Goal: Task Accomplishment & Management: Use online tool/utility

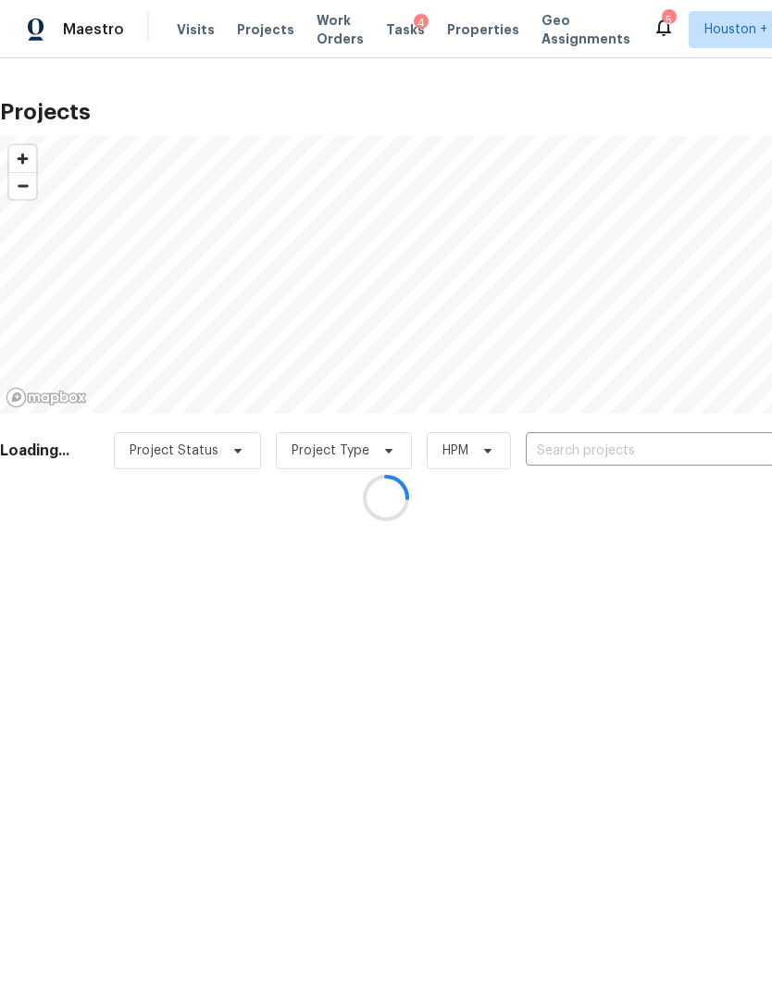
click at [677, 462] on div at bounding box center [386, 497] width 772 height 995
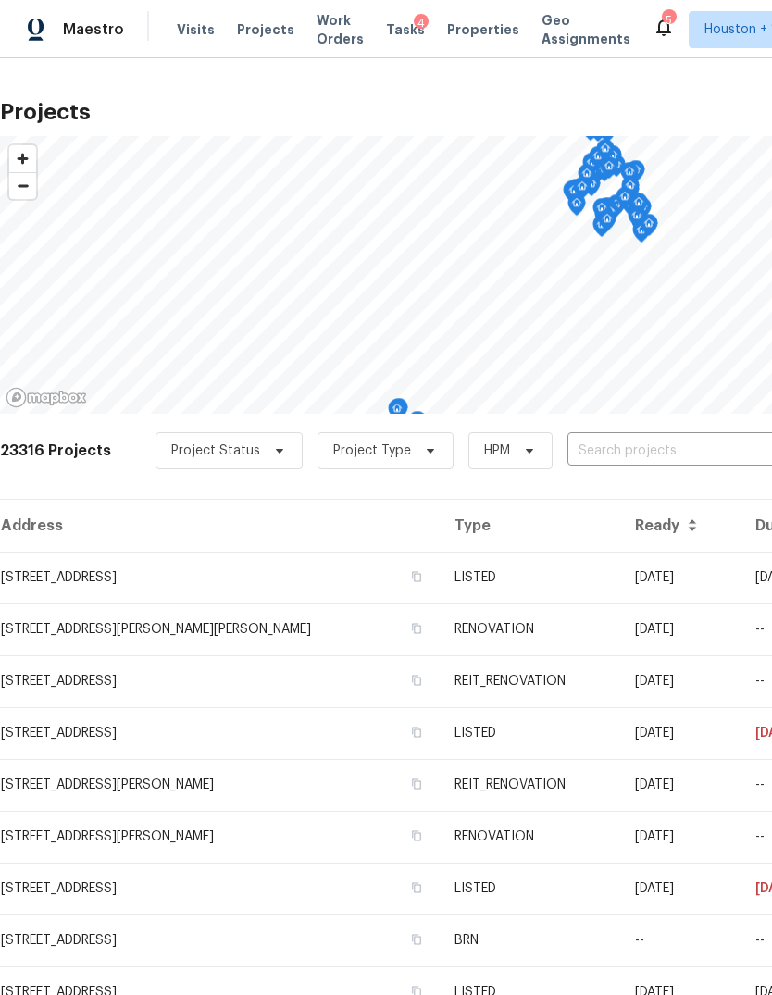
click at [679, 437] on input "text" at bounding box center [673, 451] width 212 height 29
type input "9606 c"
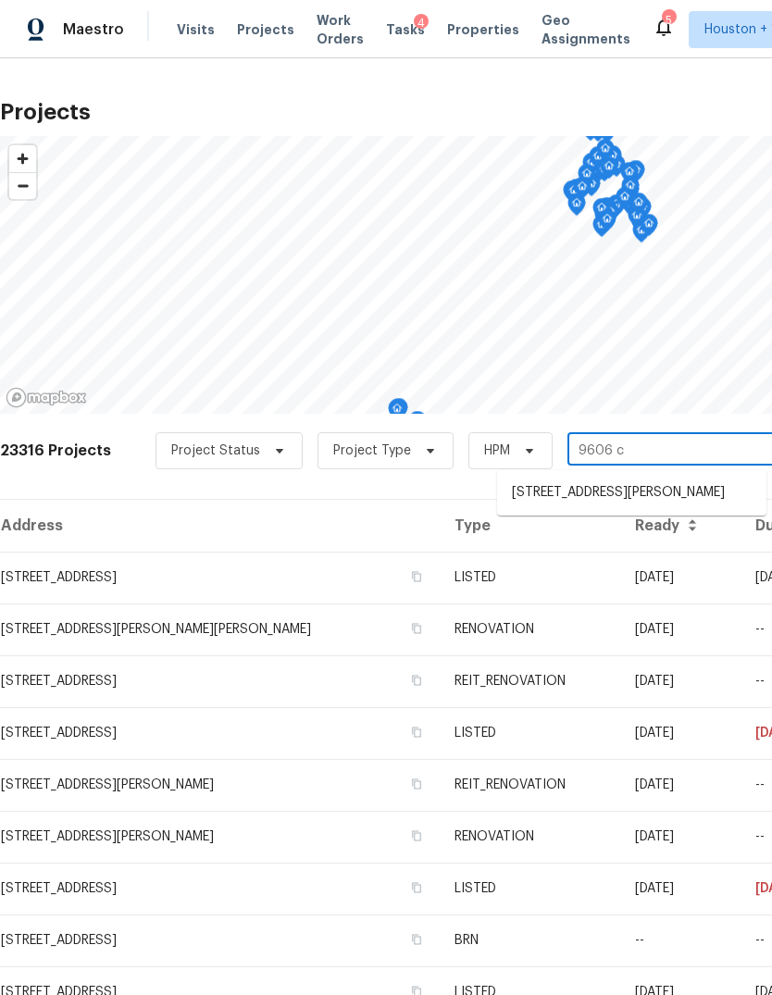
click at [735, 491] on li "[STREET_ADDRESS][PERSON_NAME]" at bounding box center [631, 493] width 269 height 31
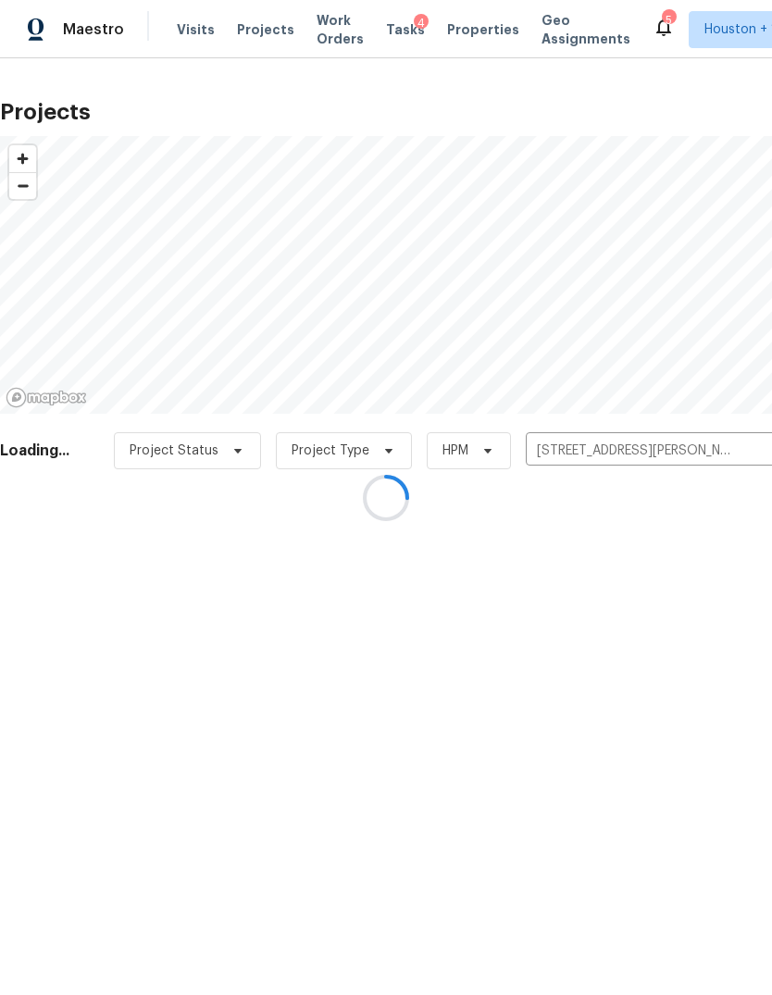
click at [731, 451] on div at bounding box center [386, 497] width 772 height 995
click at [699, 445] on input "[STREET_ADDRESS][PERSON_NAME]" at bounding box center [640, 451] width 212 height 29
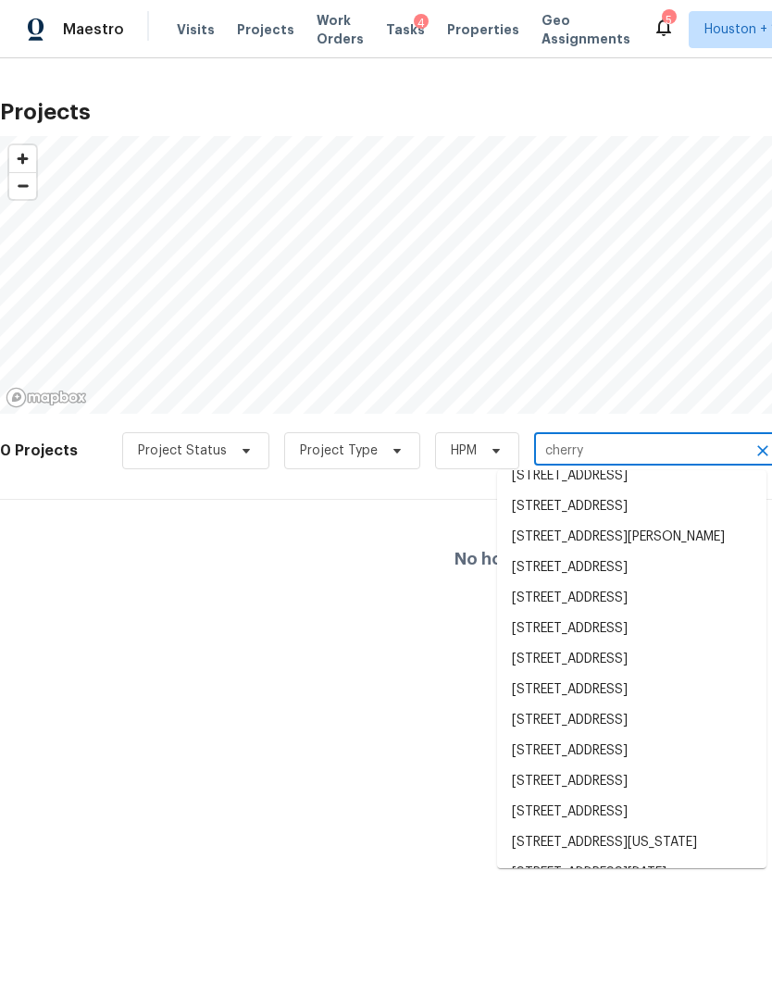
scroll to position [150, 0]
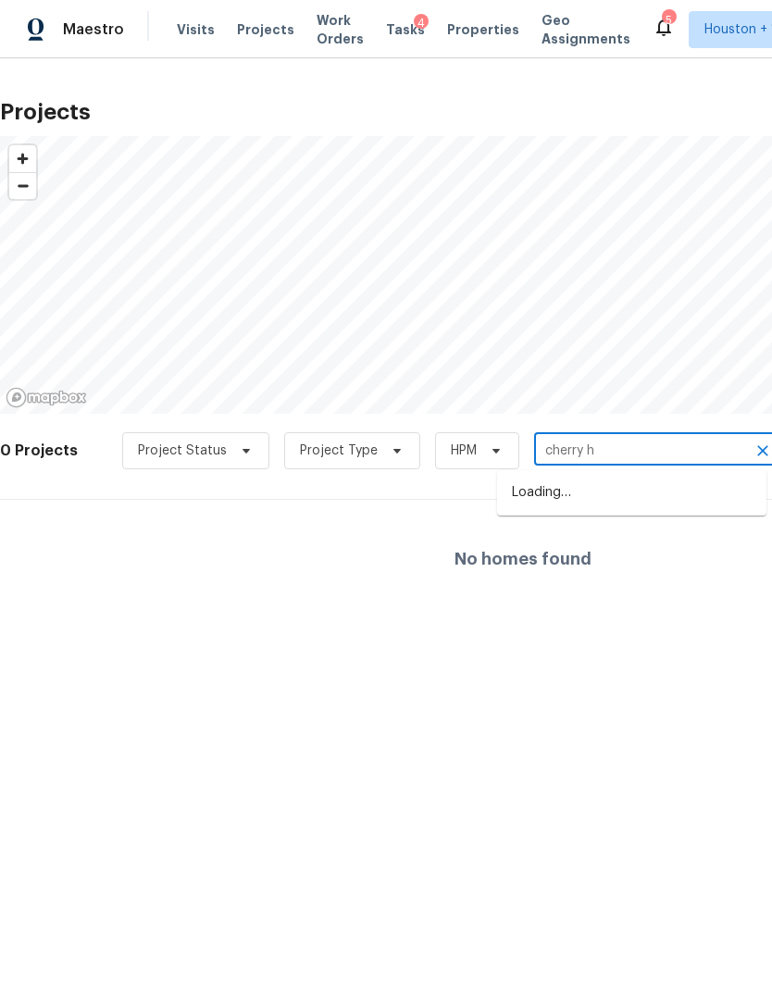
type input "cherry hi"
click at [697, 539] on li "[STREET_ADDRESS]" at bounding box center [631, 523] width 269 height 31
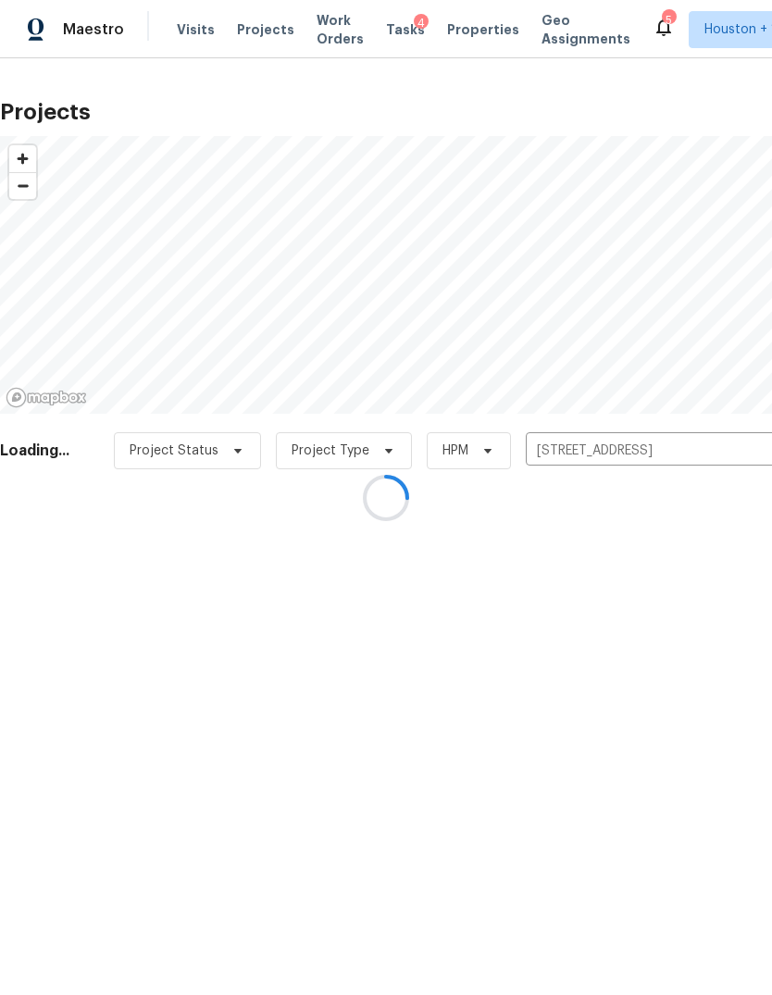
click at [63, 591] on div at bounding box center [386, 497] width 772 height 995
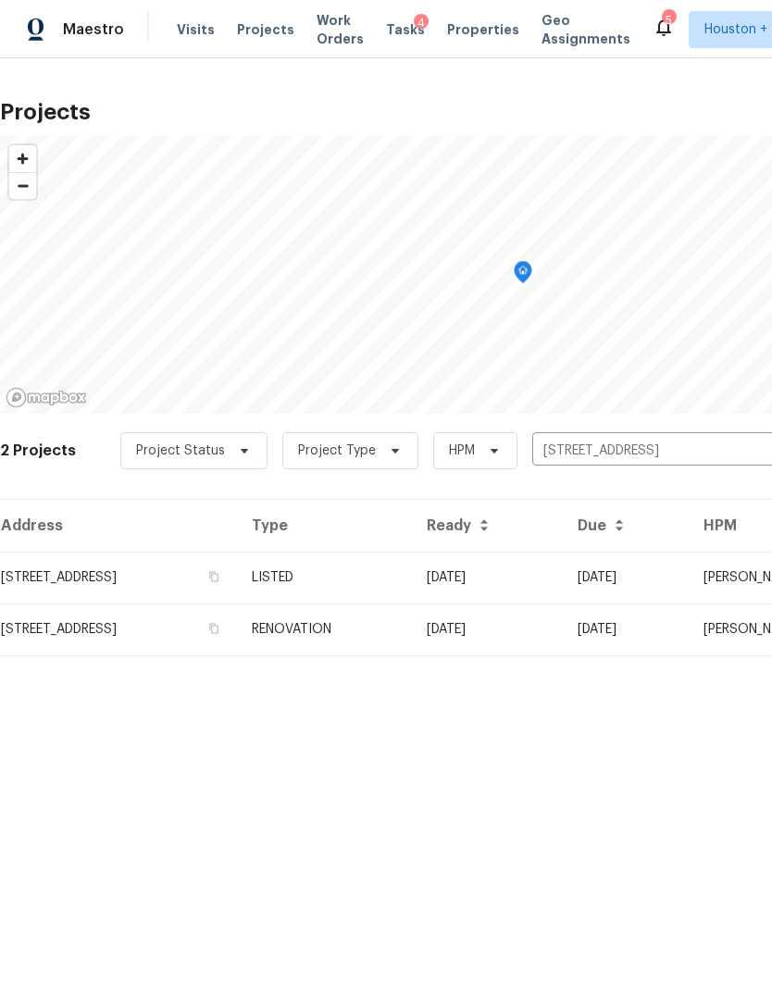
click at [75, 591] on td "[STREET_ADDRESS]" at bounding box center [118, 578] width 237 height 52
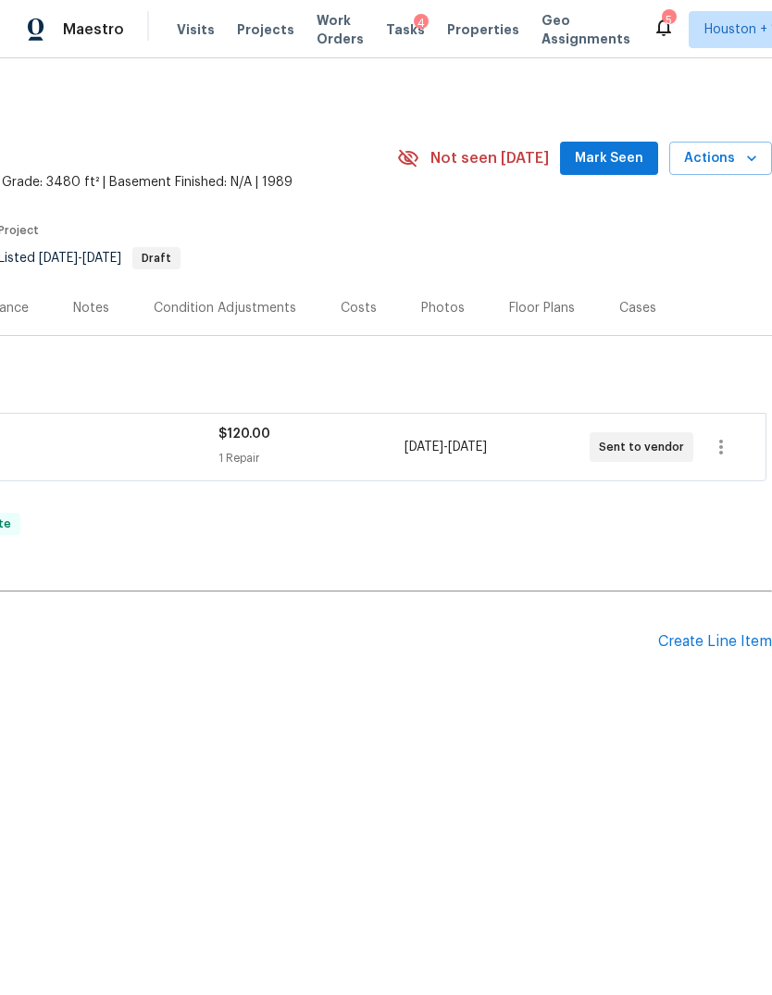
scroll to position [0, 77]
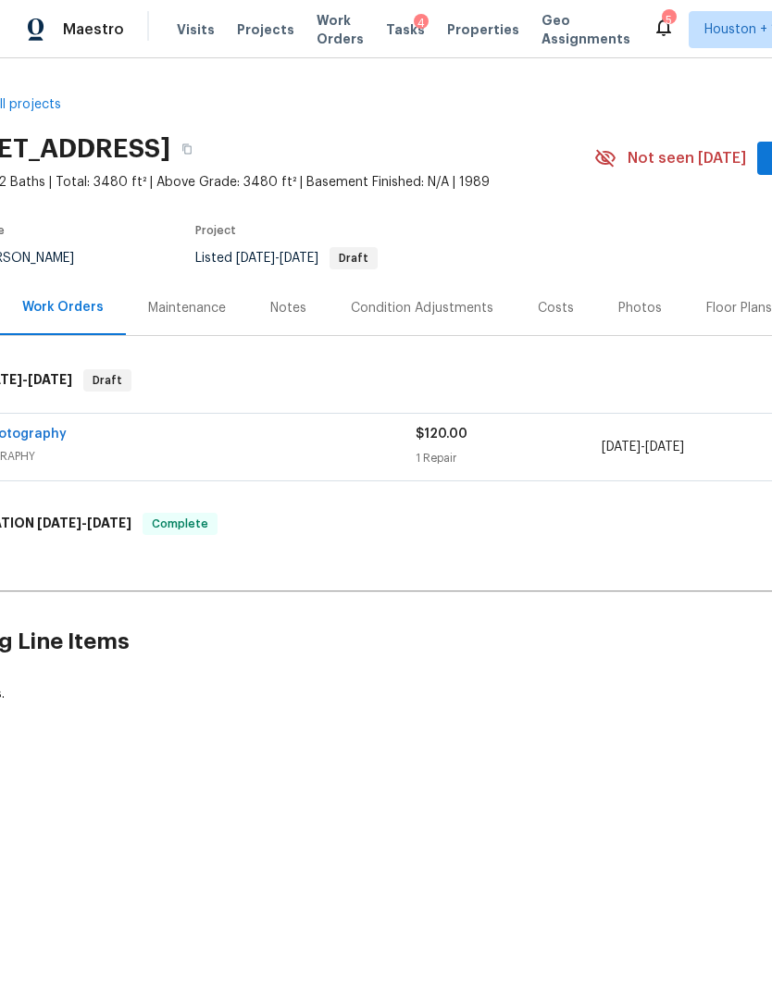
click at [29, 440] on link "VRX Photography" at bounding box center [9, 434] width 115 height 13
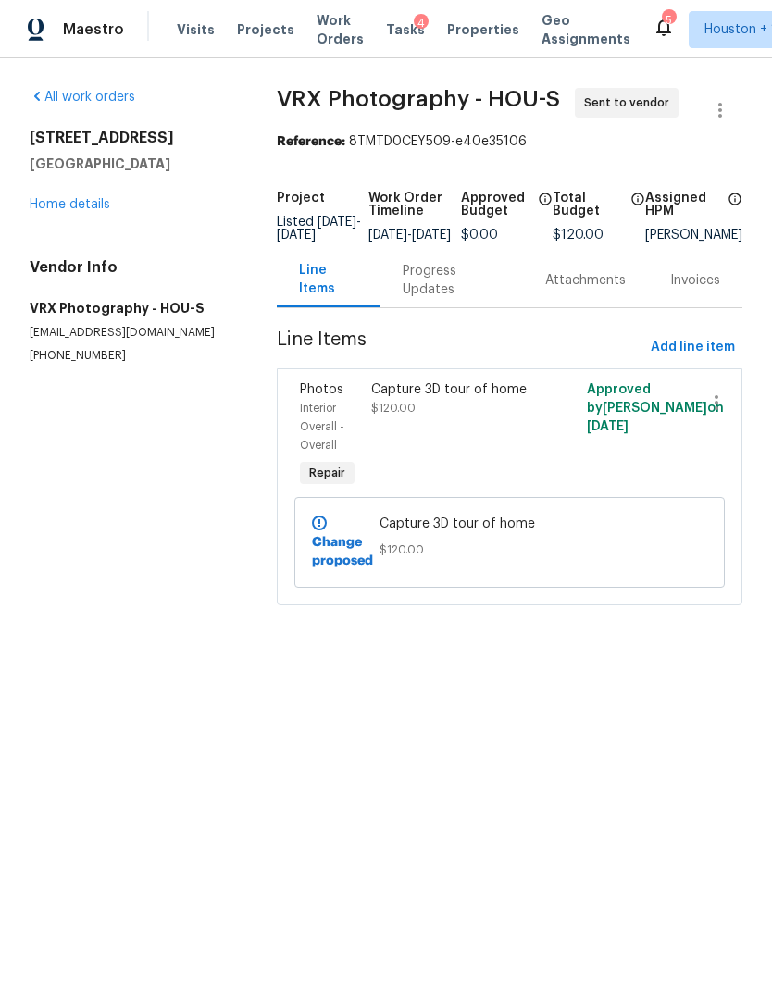
click at [429, 299] on div "Progress Updates" at bounding box center [452, 280] width 98 height 37
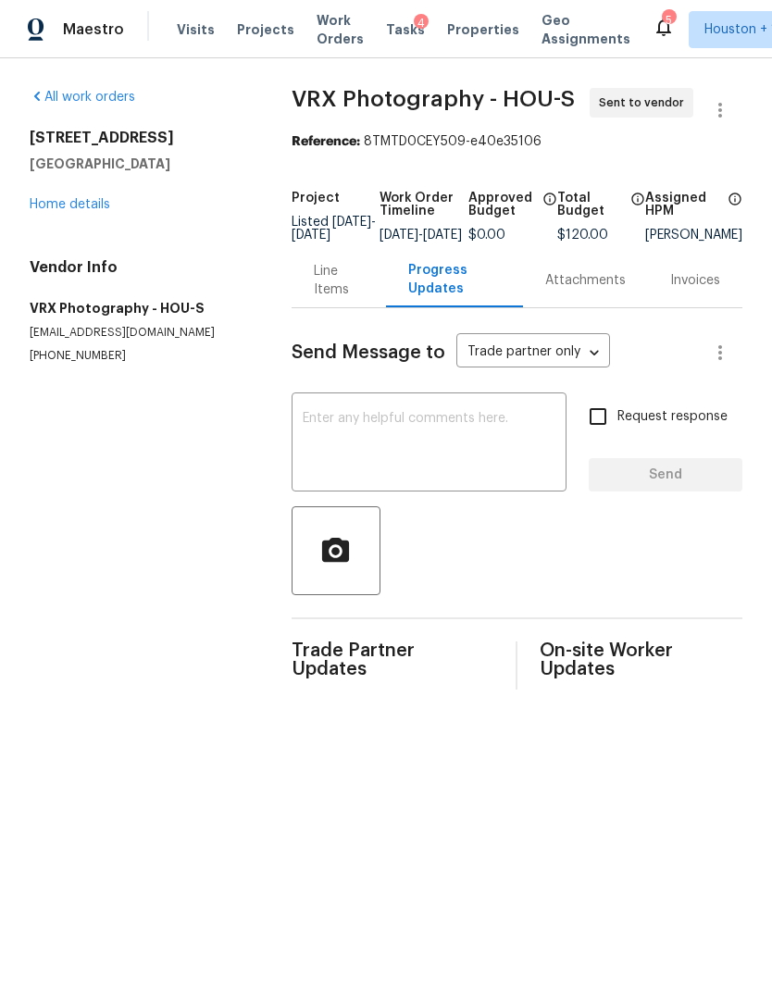
click at [61, 209] on link "Home details" at bounding box center [70, 204] width 81 height 13
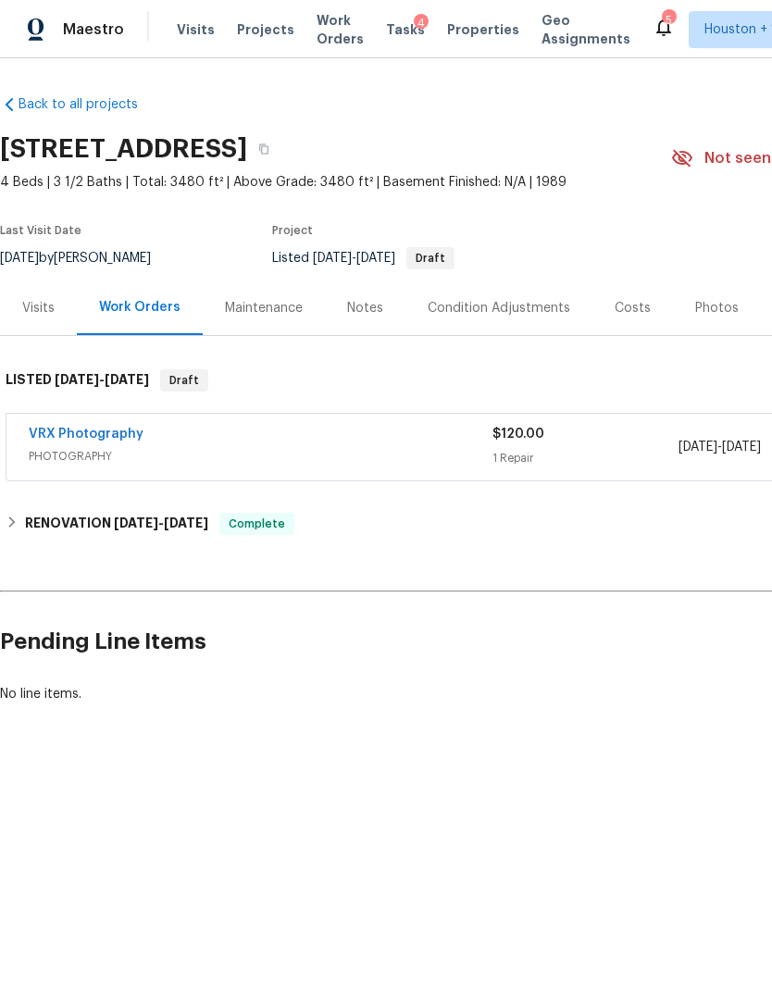
click at [43, 305] on div "Visits" at bounding box center [38, 308] width 32 height 19
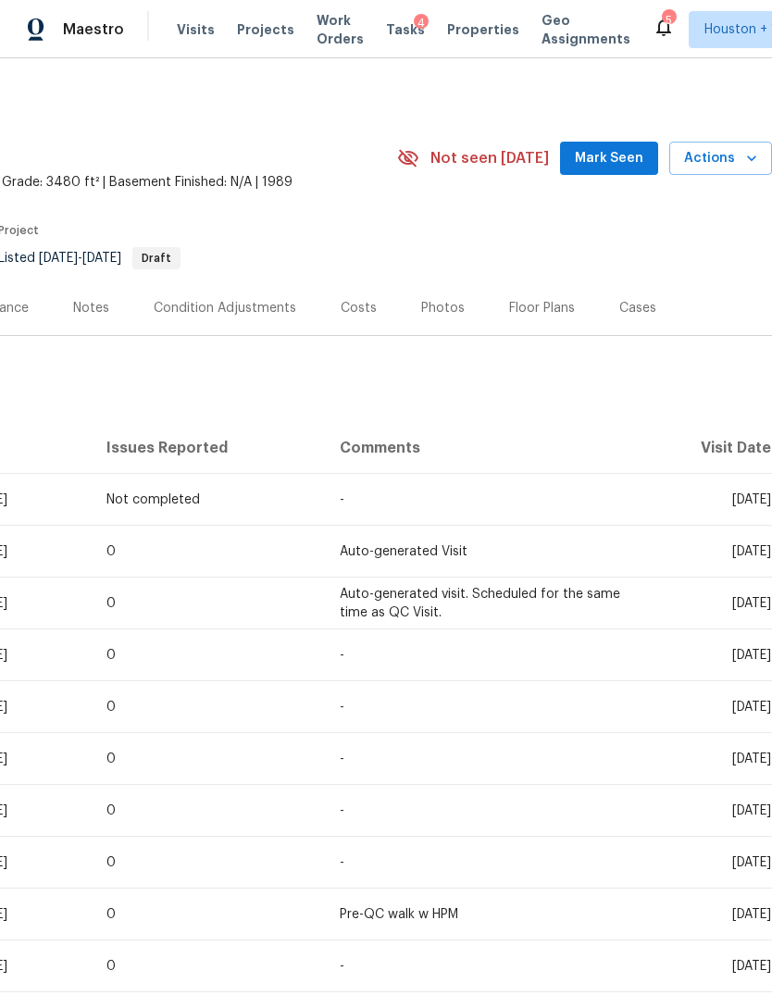
scroll to position [0, 274]
click at [726, 168] on span "Actions" at bounding box center [720, 158] width 73 height 23
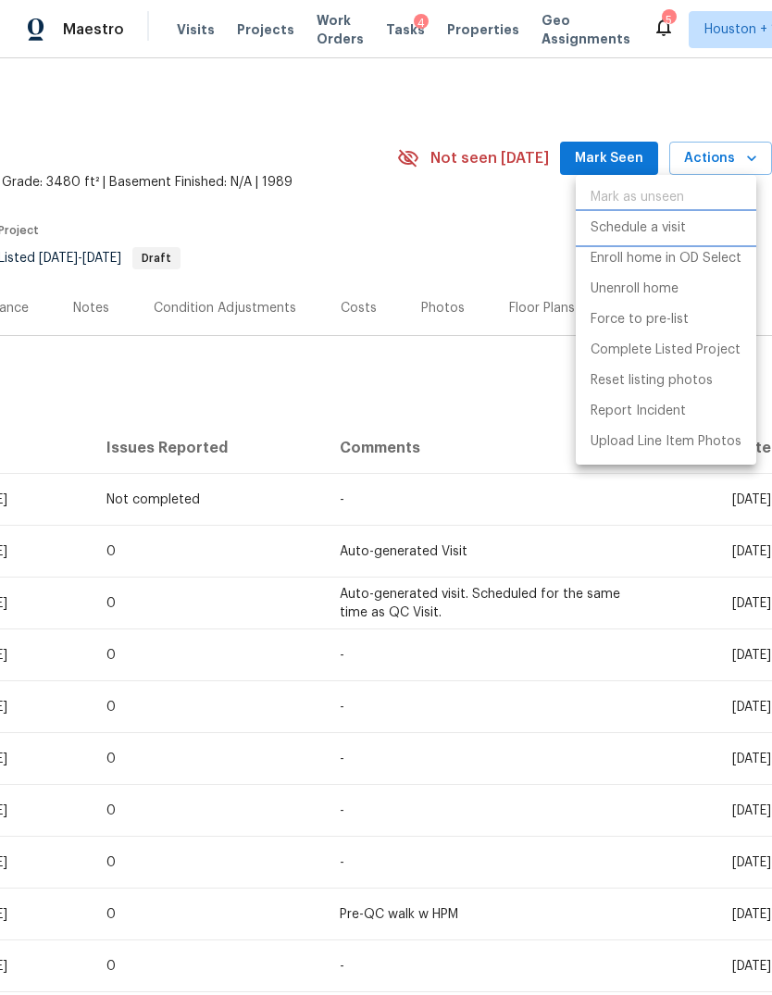
click at [681, 232] on p "Schedule a visit" at bounding box center [637, 227] width 95 height 19
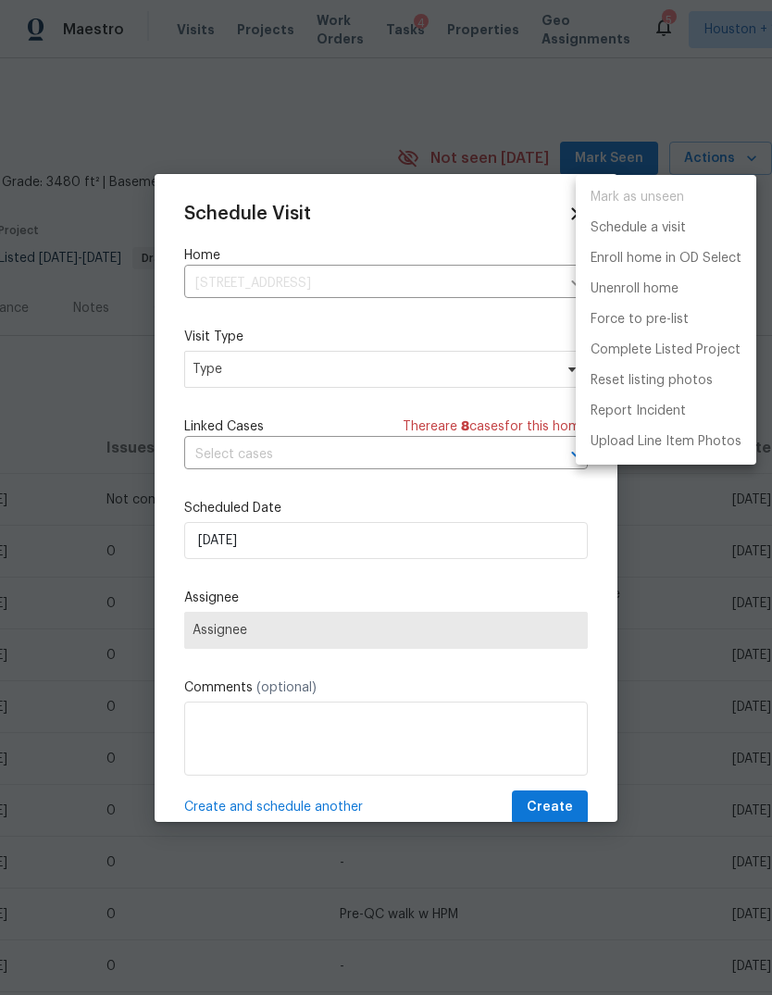
click at [448, 539] on div at bounding box center [386, 497] width 772 height 995
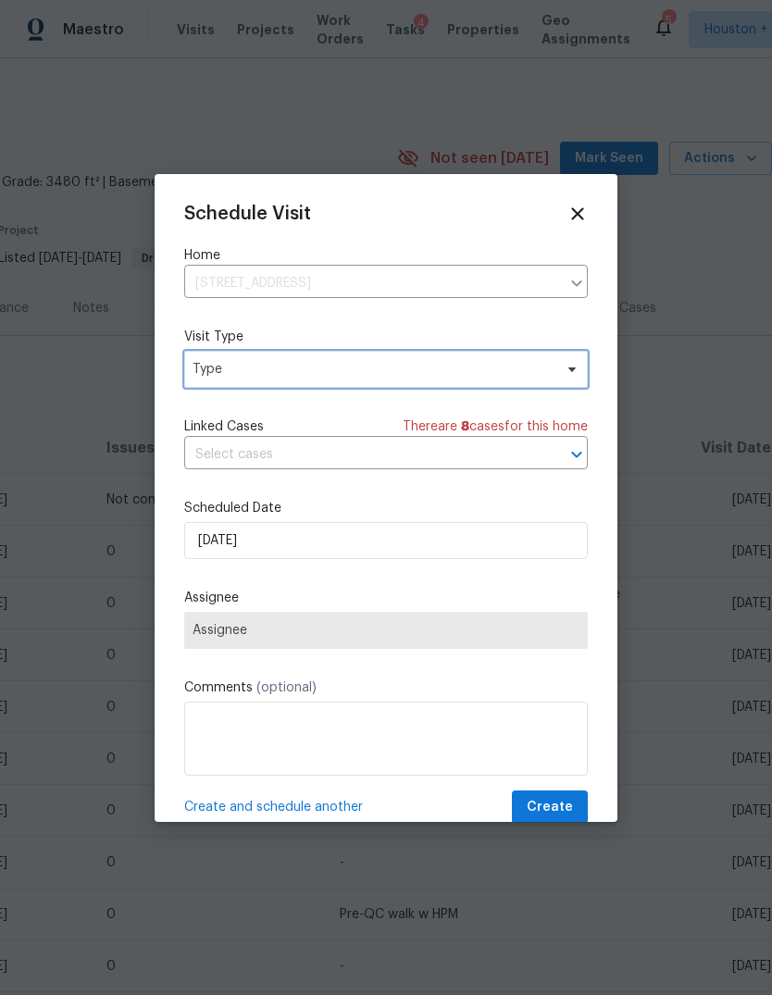
click at [504, 375] on span "Type" at bounding box center [373, 369] width 360 height 19
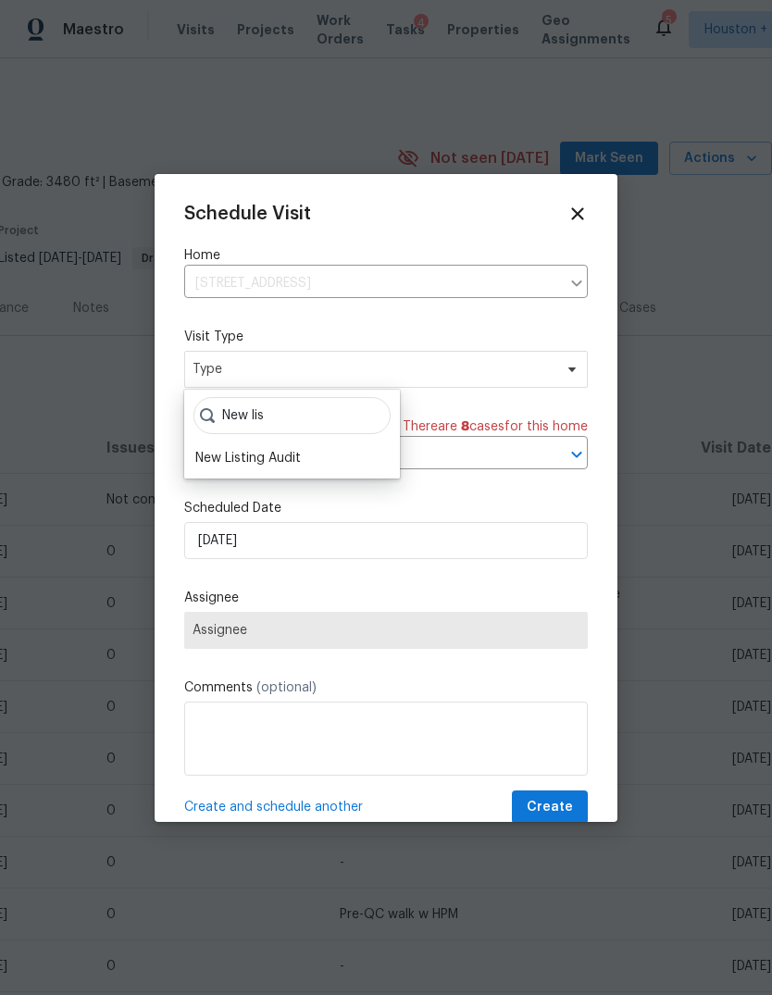
type input "New lis"
click at [217, 466] on div "New Listing Audit" at bounding box center [248, 458] width 106 height 19
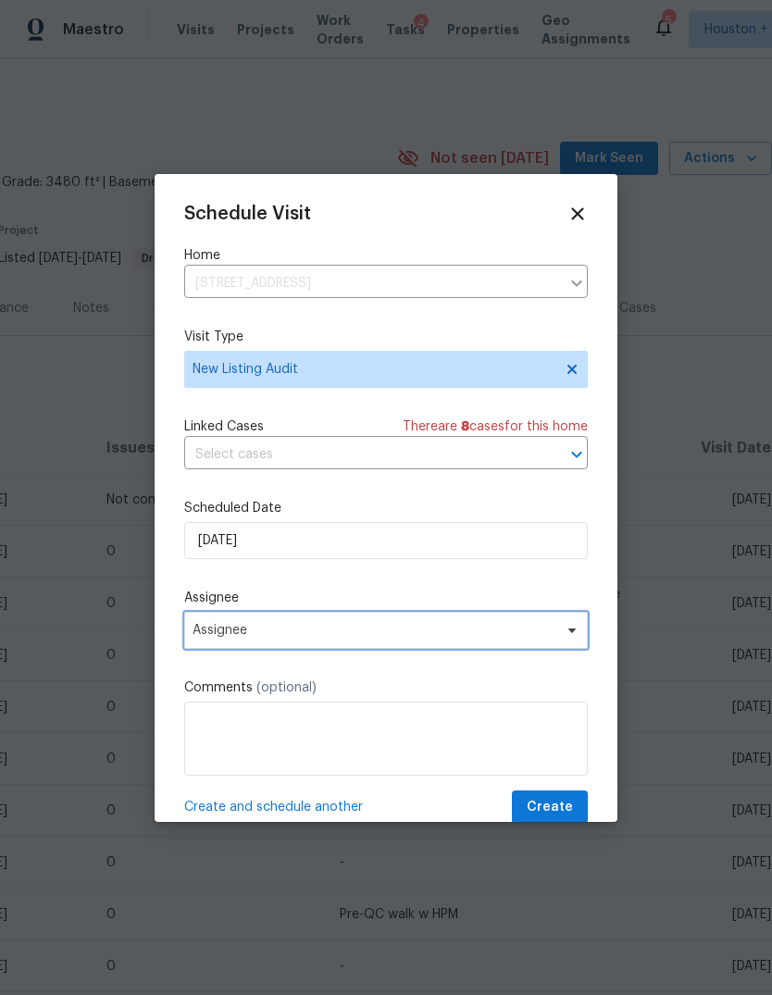
click at [207, 647] on span "Assignee" at bounding box center [386, 630] width 404 height 37
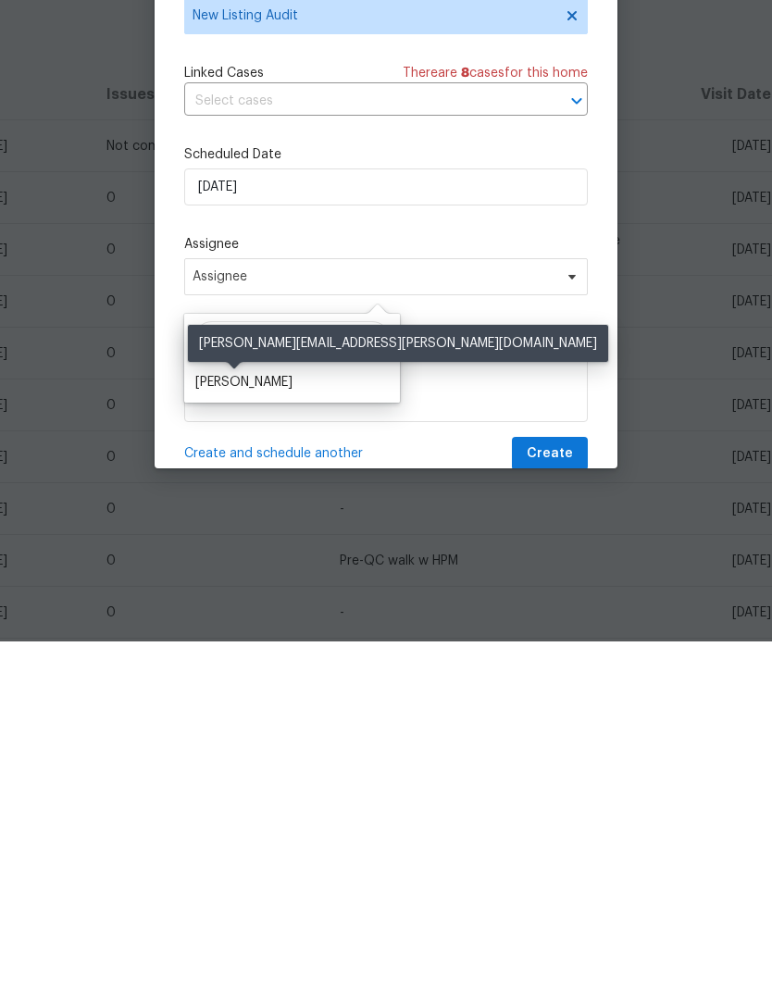
type input "[PERSON_NAME]"
click at [225, 727] on div "[PERSON_NAME]" at bounding box center [243, 736] width 97 height 19
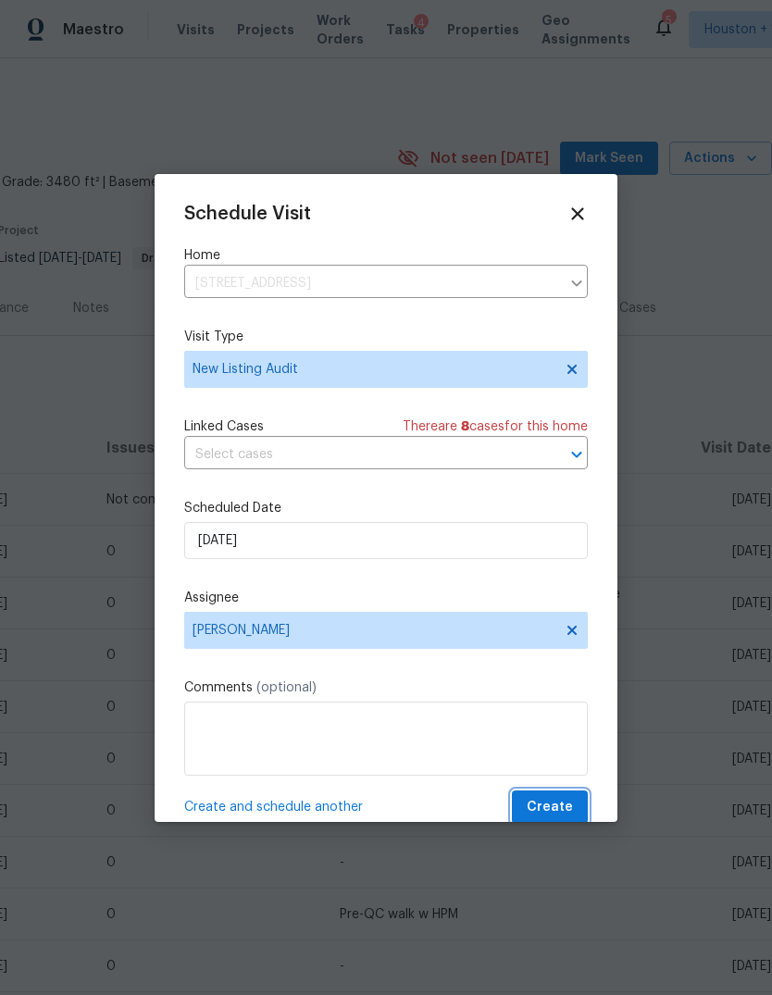
click at [558, 800] on span "Create" at bounding box center [550, 807] width 46 height 23
